Goal: Check status: Check status

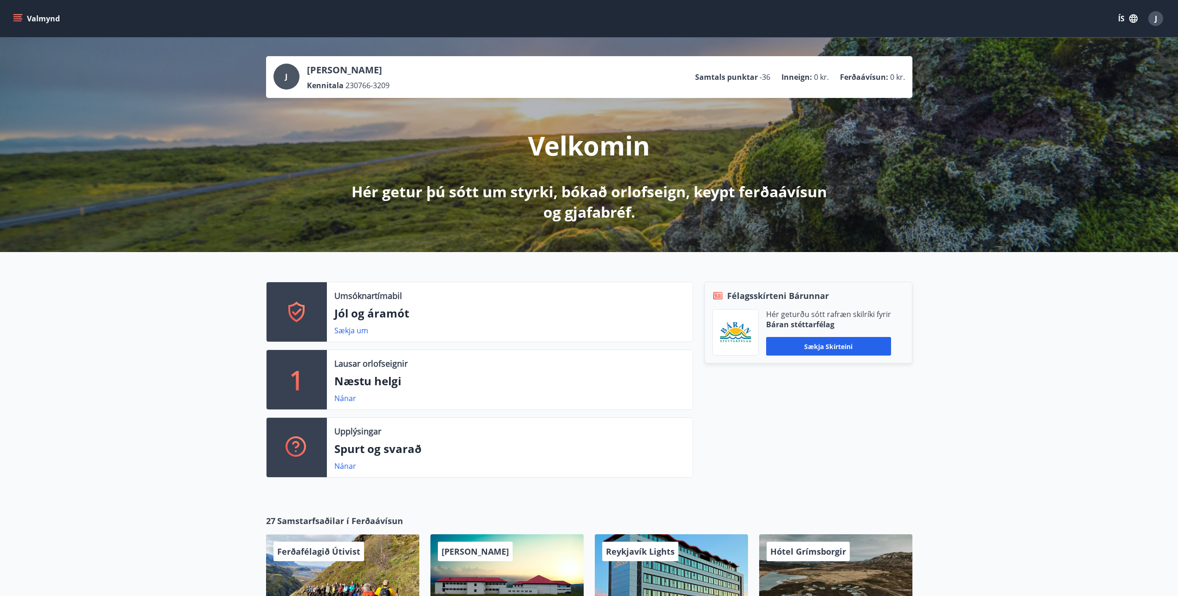
click at [15, 19] on icon "menu" at bounding box center [18, 18] width 10 height 1
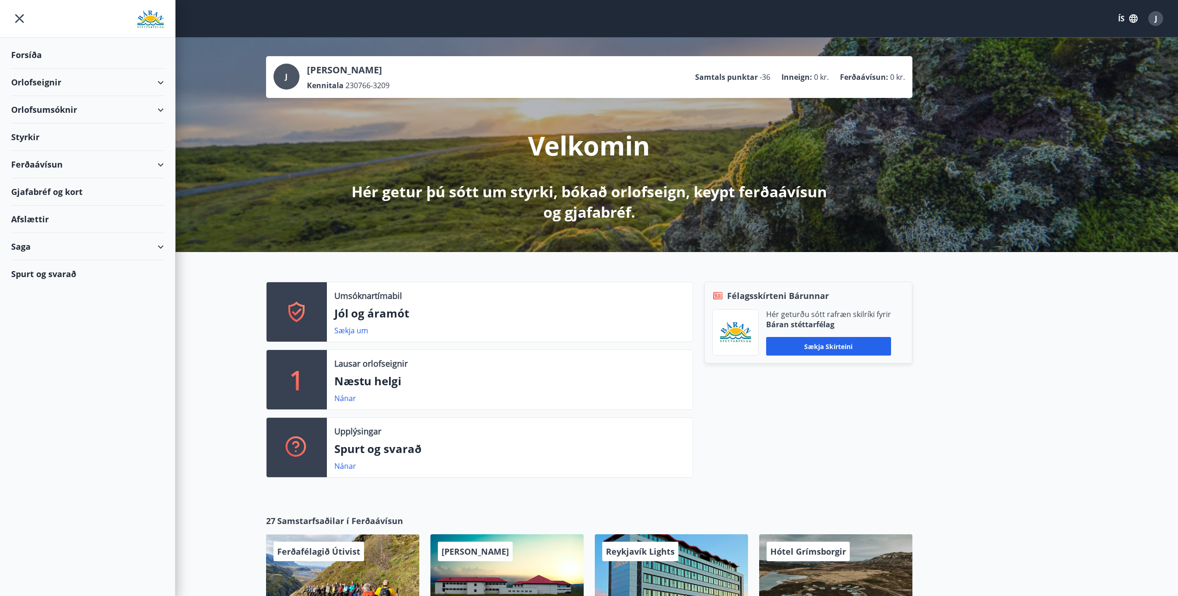
click at [63, 140] on div "Styrkir" at bounding box center [87, 137] width 153 height 27
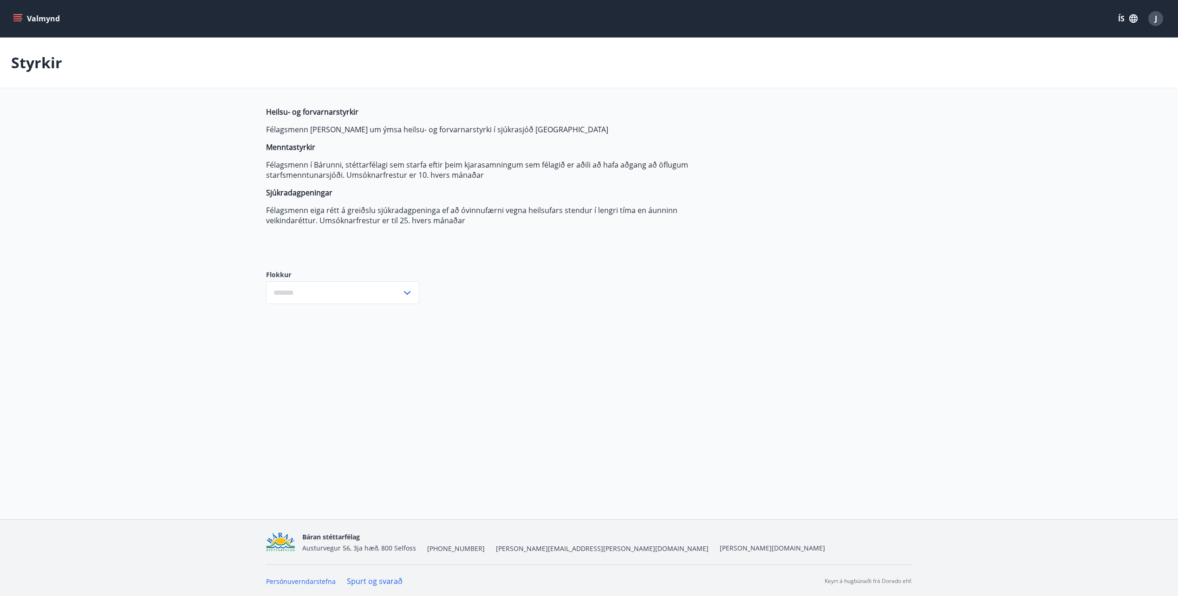
type input "***"
drag, startPoint x: 365, startPoint y: 323, endPoint x: 391, endPoint y: 307, distance: 30.7
click at [368, 321] on div "Valmynd ÍS J Styrkir Heilsu- og forvarnarstyrkir Félagsmenn [PERSON_NAME] um ým…" at bounding box center [589, 260] width 1178 height 520
click at [399, 300] on input "***" at bounding box center [334, 292] width 136 height 23
click at [617, 245] on div "Heilsu- og forvarnarstyrkir Félagsmenn [PERSON_NAME] um ýmsa heilsu- og forvarn…" at bounding box center [485, 181] width 438 height 149
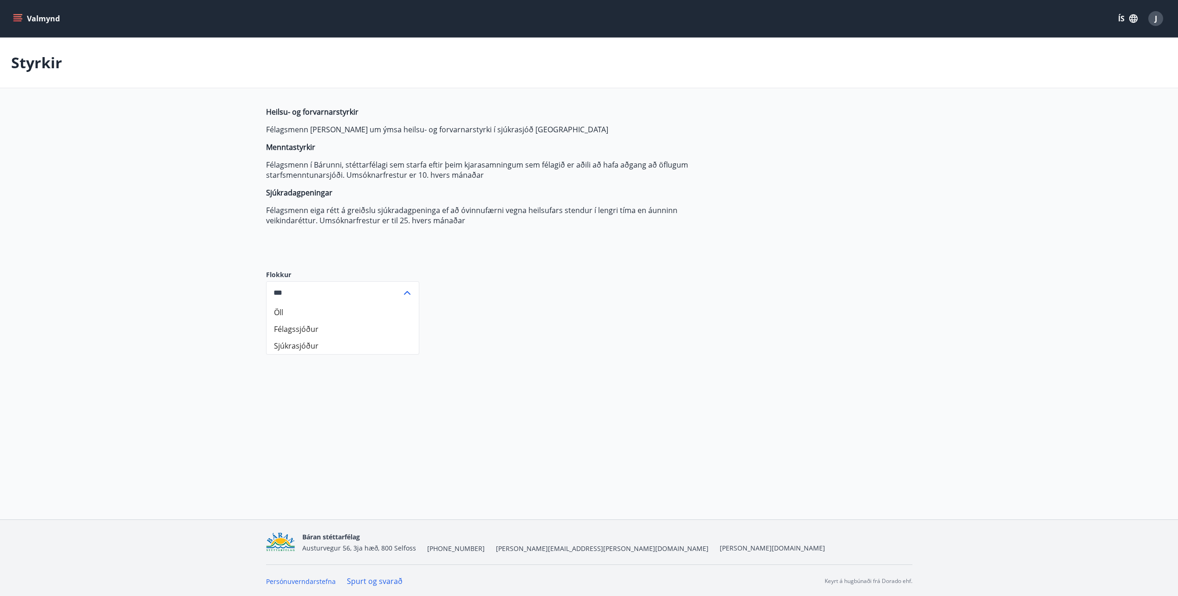
click at [389, 177] on p "Félagsmenn í Bárunni, stéttarfélagi sem starfa eftir þeim kjarasamningum sem fé…" at bounding box center [485, 170] width 438 height 20
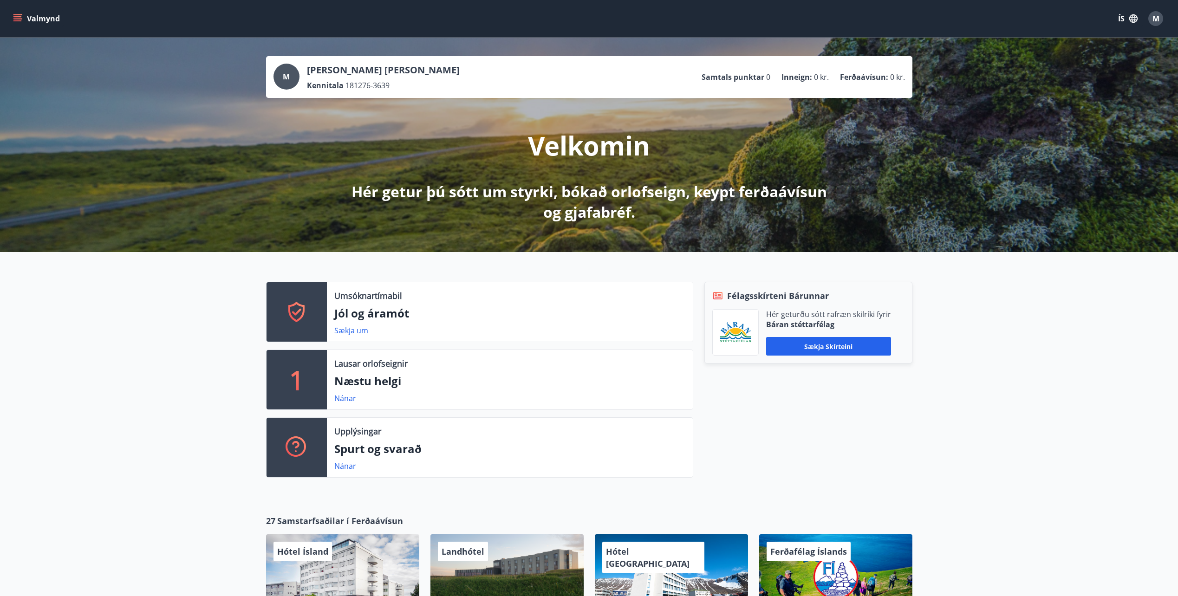
click at [17, 13] on button "Valmynd" at bounding box center [37, 18] width 52 height 17
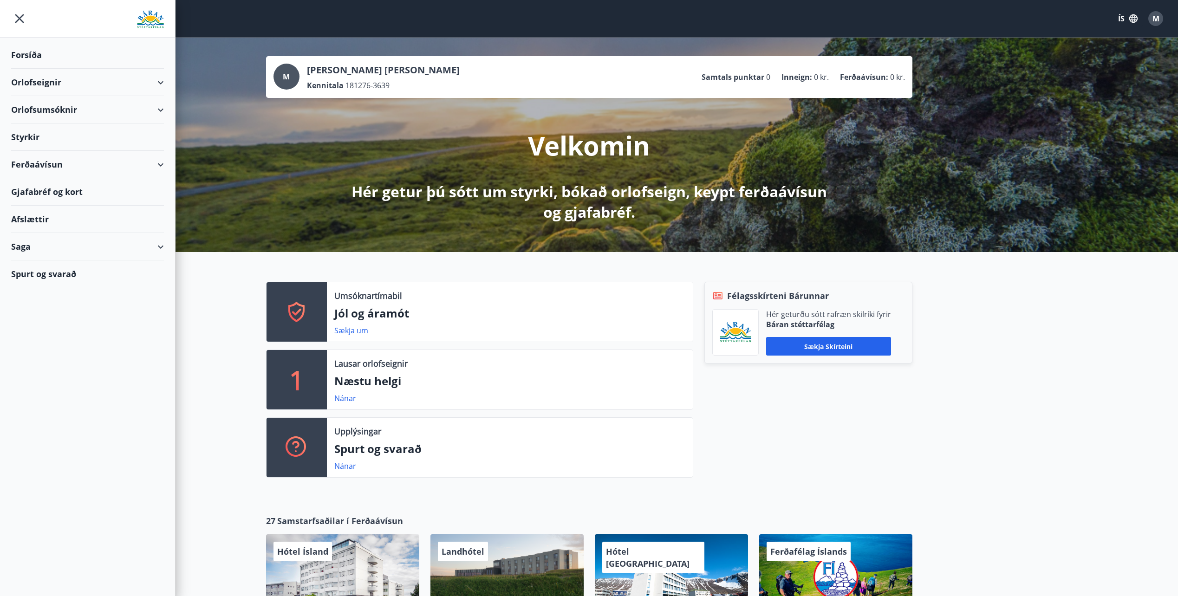
click at [57, 241] on div "Saga" at bounding box center [87, 246] width 153 height 27
click at [59, 391] on div "Skilagreinar" at bounding box center [88, 388] width 138 height 20
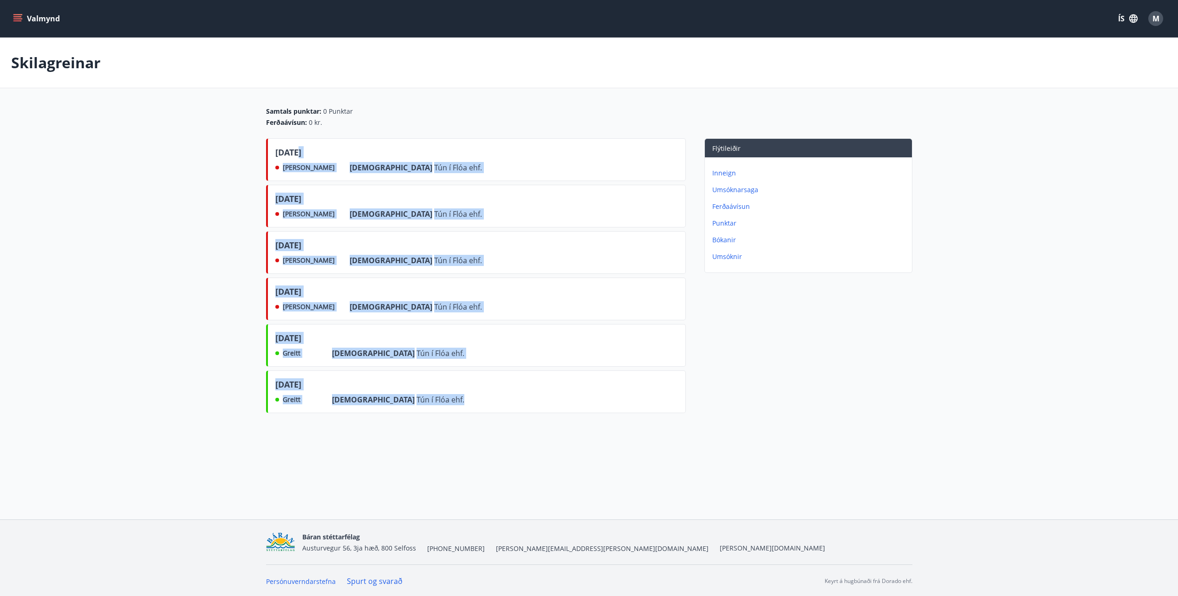
drag, startPoint x: 297, startPoint y: 151, endPoint x: 451, endPoint y: 410, distance: 301.4
click at [451, 410] on div "ágúst 2025 Ekki greitt Frá Tún í Flóa ehf. júlí 2025 Ekki greitt Frá Tún í Flóa…" at bounding box center [476, 277] width 420 height 279
drag, startPoint x: 451, startPoint y: 410, endPoint x: 445, endPoint y: 438, distance: 29.0
click at [445, 438] on div "Skilagreinar Samtals punktar : 0 Punktar Ferðaávísun : 0 kr. ágúst 2025 Ekki gr…" at bounding box center [589, 246] width 1178 height 417
drag, startPoint x: 411, startPoint y: 402, endPoint x: 318, endPoint y: 105, distance: 310.7
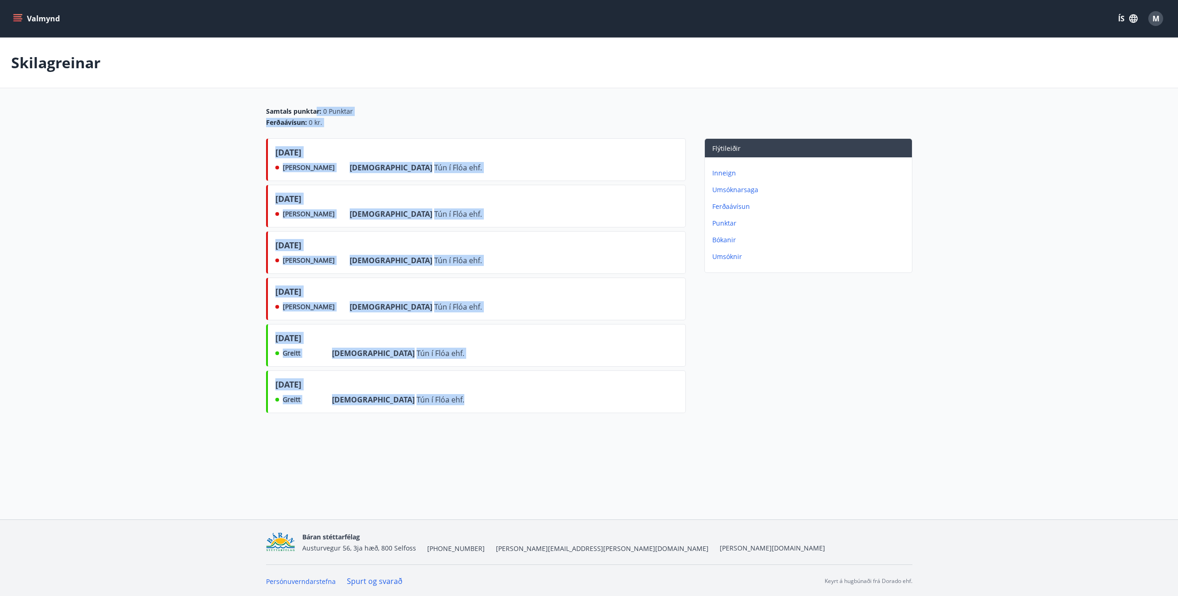
click at [318, 105] on main "Skilagreinar Samtals punktar : 0 Punktar Ferðaávísun : 0 kr. ágúst 2025 Ekki gr…" at bounding box center [589, 227] width 1178 height 379
click at [389, 412] on div "mars 2025 Greitt Frá Tún í Flóa ehf." at bounding box center [476, 392] width 420 height 43
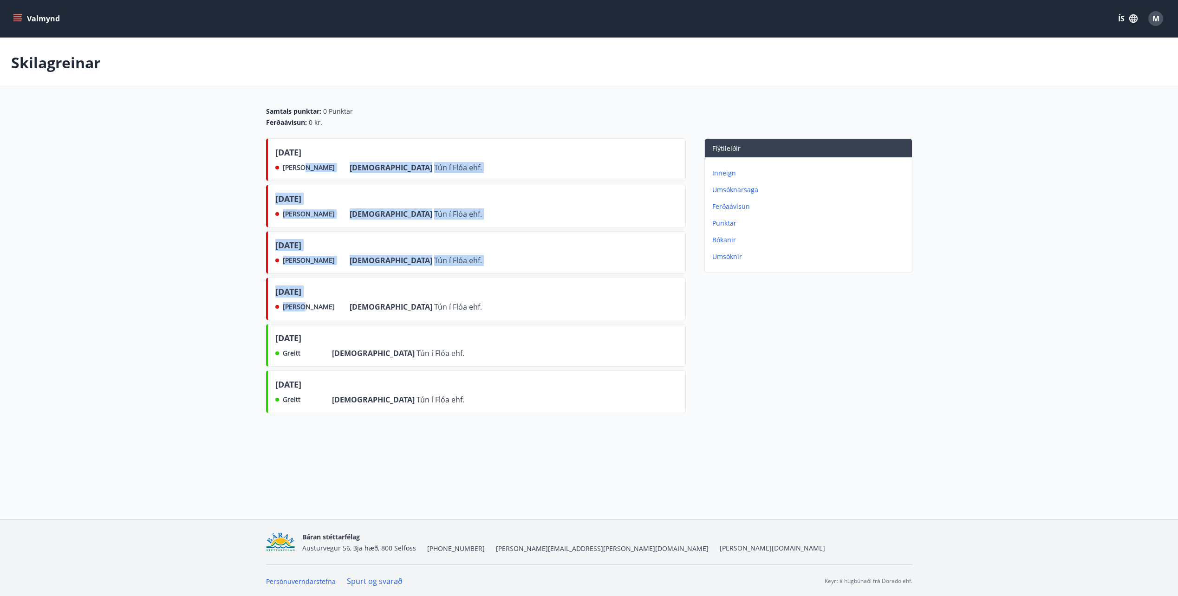
drag, startPoint x: 301, startPoint y: 311, endPoint x: 299, endPoint y: 168, distance: 143.1
click at [299, 168] on div "ágúst 2025 Ekki greitt Frá Tún í Flóa ehf. júlí 2025 Ekki greitt Frá Tún í Flóa…" at bounding box center [476, 277] width 420 height 279
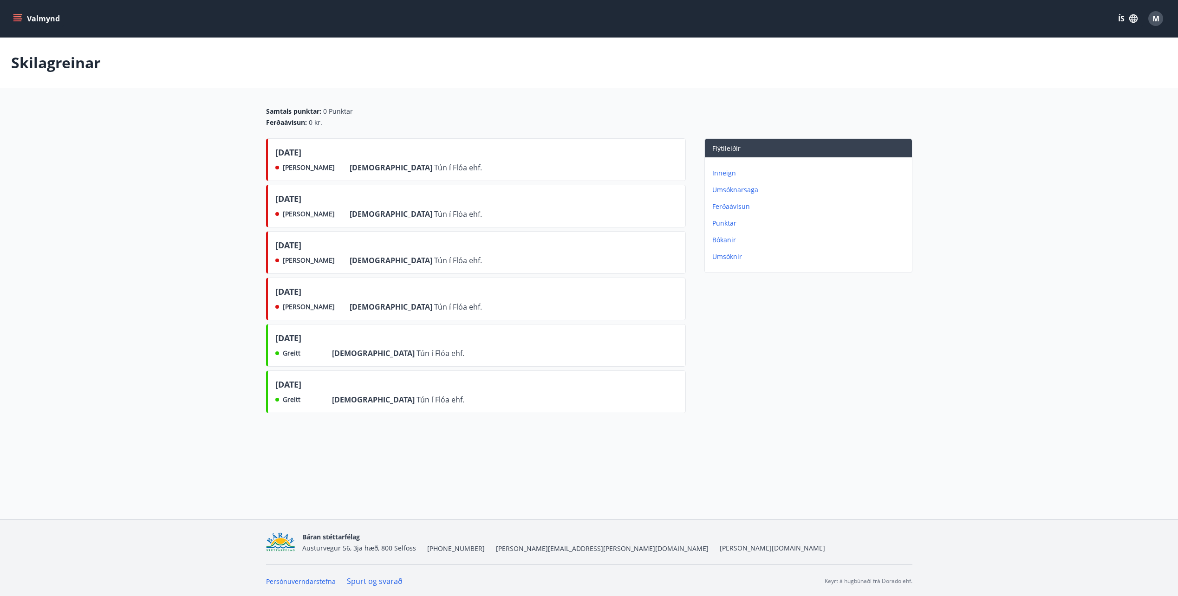
click at [480, 376] on div "mars 2025 Greitt Frá Tún í Flóa ehf." at bounding box center [476, 392] width 420 height 43
drag, startPoint x: 307, startPoint y: 155, endPoint x: 431, endPoint y: 324, distance: 210.0
click at [431, 324] on div "ágúst 2025 Ekki greitt Frá Tún í Flóa ehf. júlí 2025 Ekki greitt Frá Tún í Flóa…" at bounding box center [476, 277] width 420 height 279
drag, startPoint x: 431, startPoint y: 324, endPoint x: 509, endPoint y: 312, distance: 78.9
click at [509, 312] on div "maí 2025 Ekki greitt Frá Tún í Flóa ehf." at bounding box center [476, 299] width 420 height 43
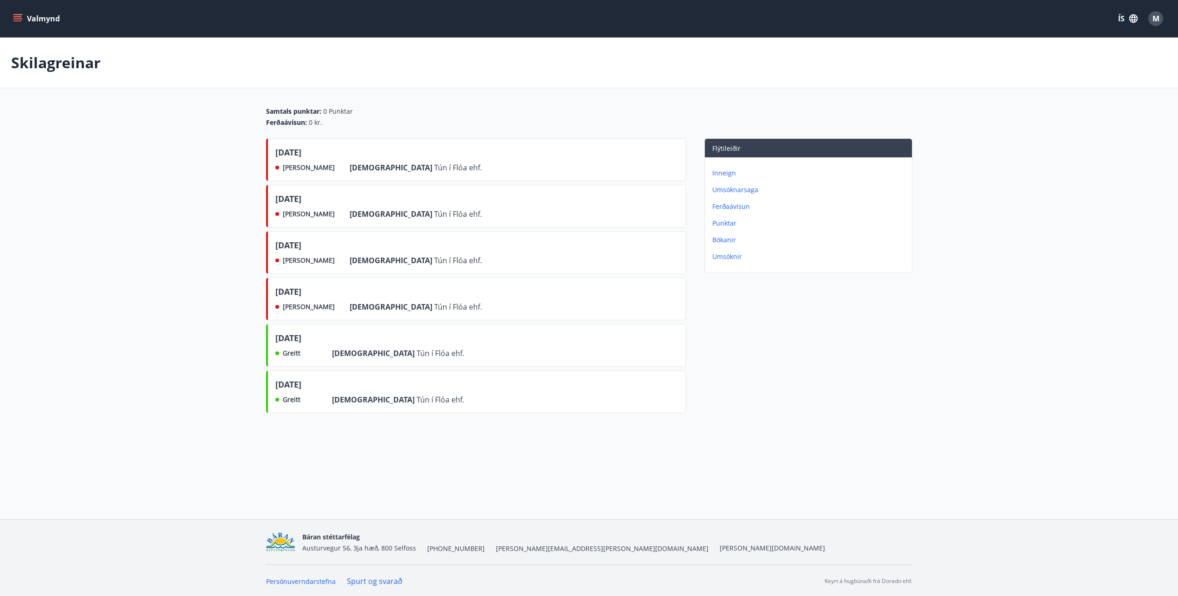
drag, startPoint x: 470, startPoint y: 311, endPoint x: 419, endPoint y: 141, distance: 177.8
click at [419, 141] on div "ágúst 2025 Ekki greitt Frá Tún í Flóa ehf. júlí 2025 Ekki greitt Frá Tún í Flóa…" at bounding box center [476, 277] width 420 height 279
click at [565, 122] on div "Ferðaávísun : 0 kr." at bounding box center [589, 122] width 647 height 9
drag, startPoint x: 300, startPoint y: 105, endPoint x: 495, endPoint y: 286, distance: 265.6
click at [495, 286] on main "Skilagreinar Samtals punktar : 0 Punktar Ferðaávísun : 0 kr. ágúst 2025 Ekki gr…" at bounding box center [589, 227] width 1178 height 379
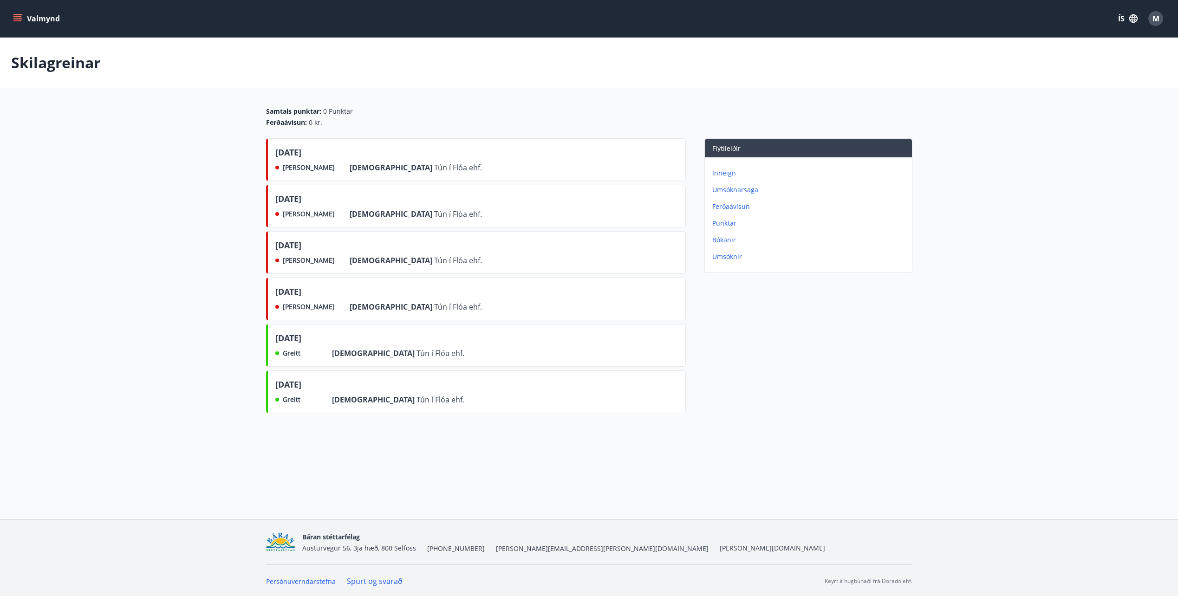
drag, startPoint x: 495, startPoint y: 286, endPoint x: 533, endPoint y: 326, distance: 55.2
click at [530, 326] on div "apríl 2025 Greitt Frá Tún í Flóa ehf." at bounding box center [476, 345] width 420 height 43
click at [21, 18] on icon "menu" at bounding box center [17, 18] width 9 height 9
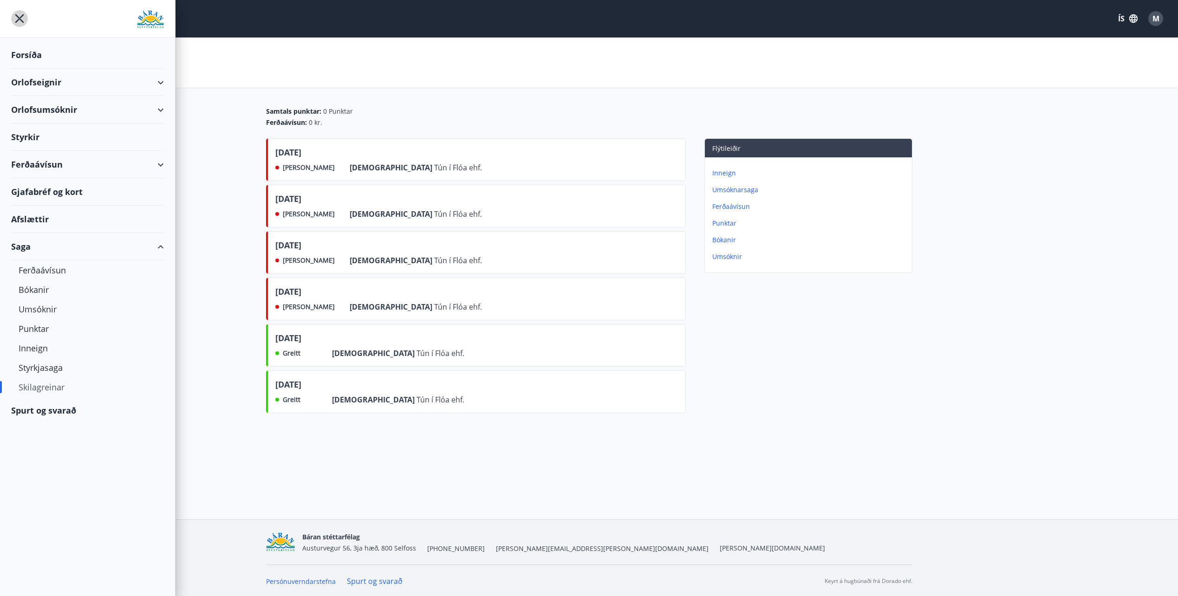
click at [16, 14] on icon "menu" at bounding box center [19, 18] width 17 height 17
